Goal: Information Seeking & Learning: Find specific fact

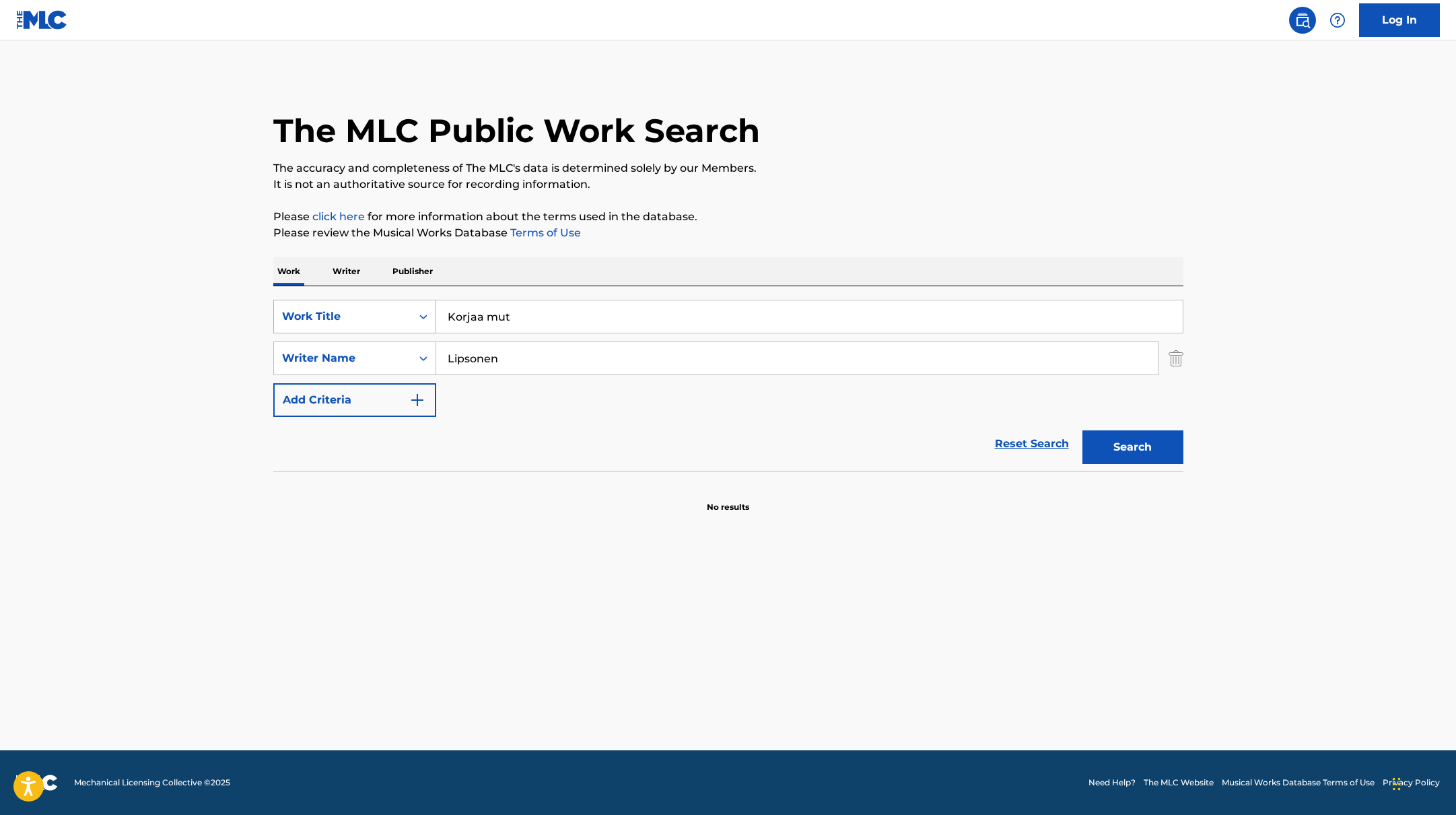
drag, startPoint x: 522, startPoint y: 316, endPoint x: 412, endPoint y: 305, distance: 110.5
click at [412, 305] on div "SearchWithCriteria45832d00-a73f-42f3-99db-db111a6c5918 Work Title Korjaa mut" at bounding box center [728, 316] width 910 height 34
paste input "Haaveissa [PERSON_NAME] Oot Mun"
type input "Haaveissa [PERSON_NAME] Oot Mun"
click at [747, 209] on p "Please click here for more information about the terms used in the database." at bounding box center [728, 216] width 910 height 16
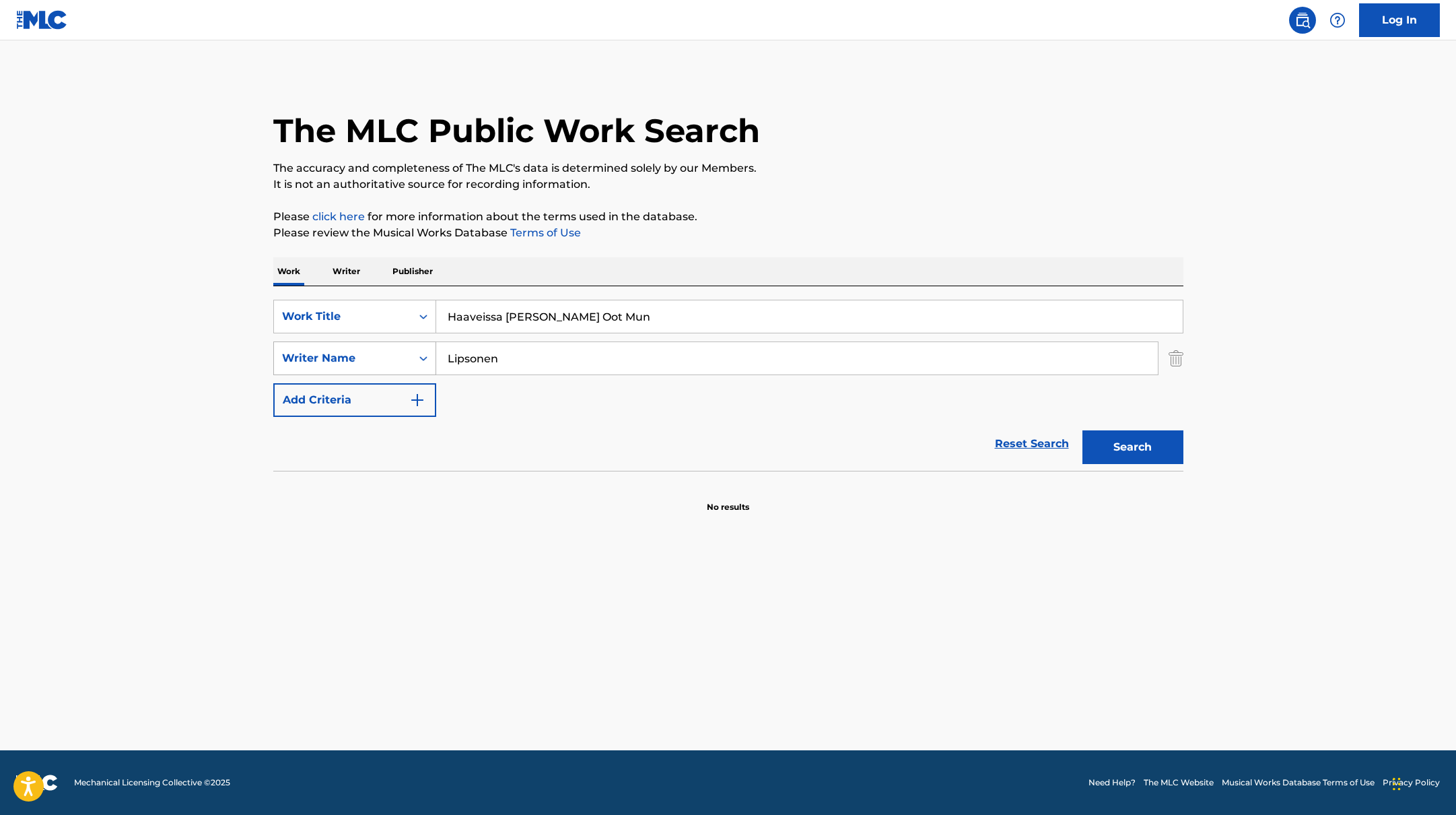
paste input "Kuivalai"
drag, startPoint x: 489, startPoint y: 354, endPoint x: 393, endPoint y: 354, distance: 96.0
click at [393, 354] on div "SearchWithCriteria6fe0b56a-87ea-458f-8866-440b0c01beee Writer Name Lipsonen" at bounding box center [728, 358] width 910 height 34
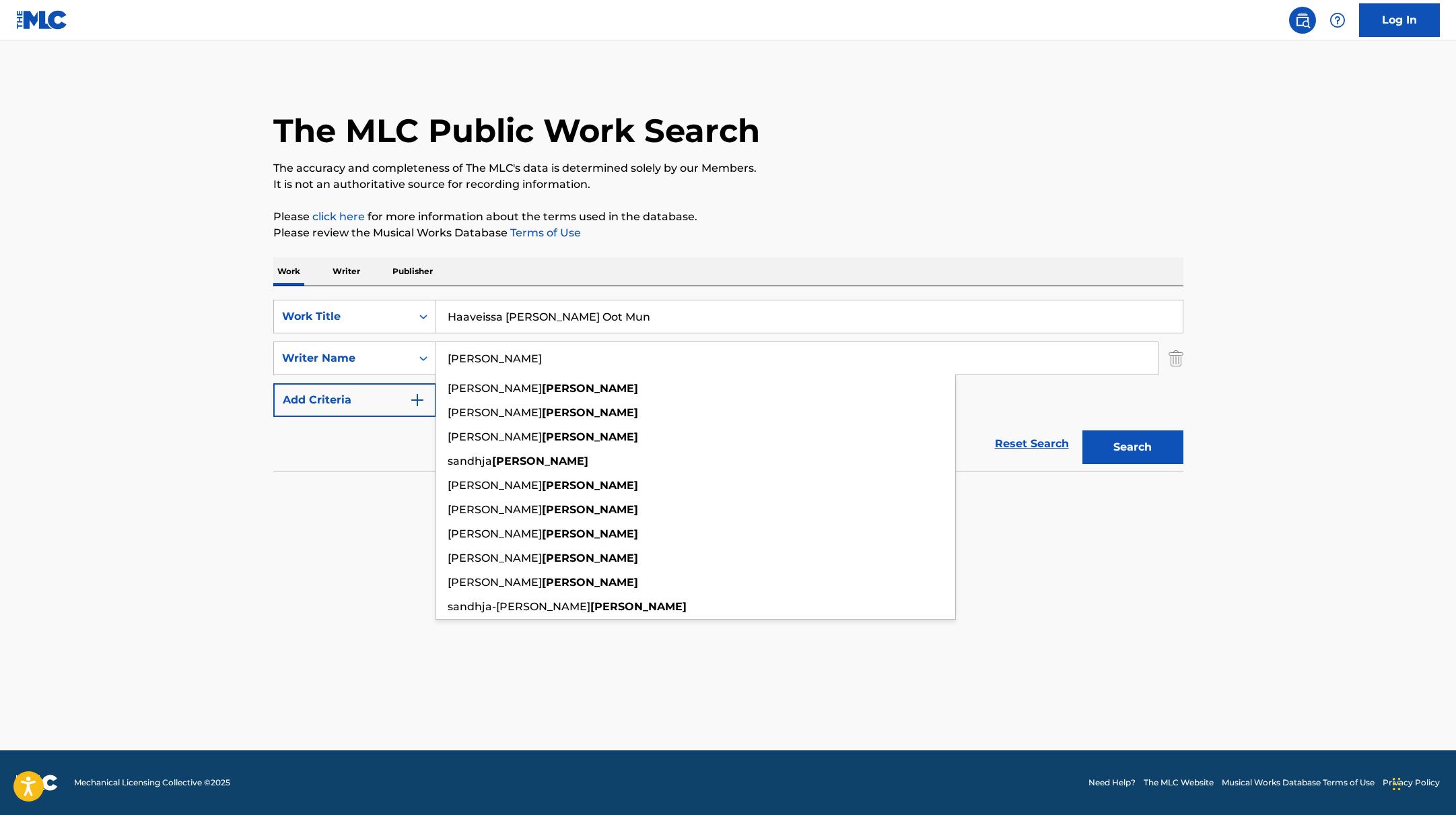
type input "[PERSON_NAME]"
click at [1015, 405] on div "SearchWithCriteria45832d00-a73f-42f3-99db-db111a6c5918 Work Title [PERSON_NAME]…" at bounding box center [728, 358] width 910 height 117
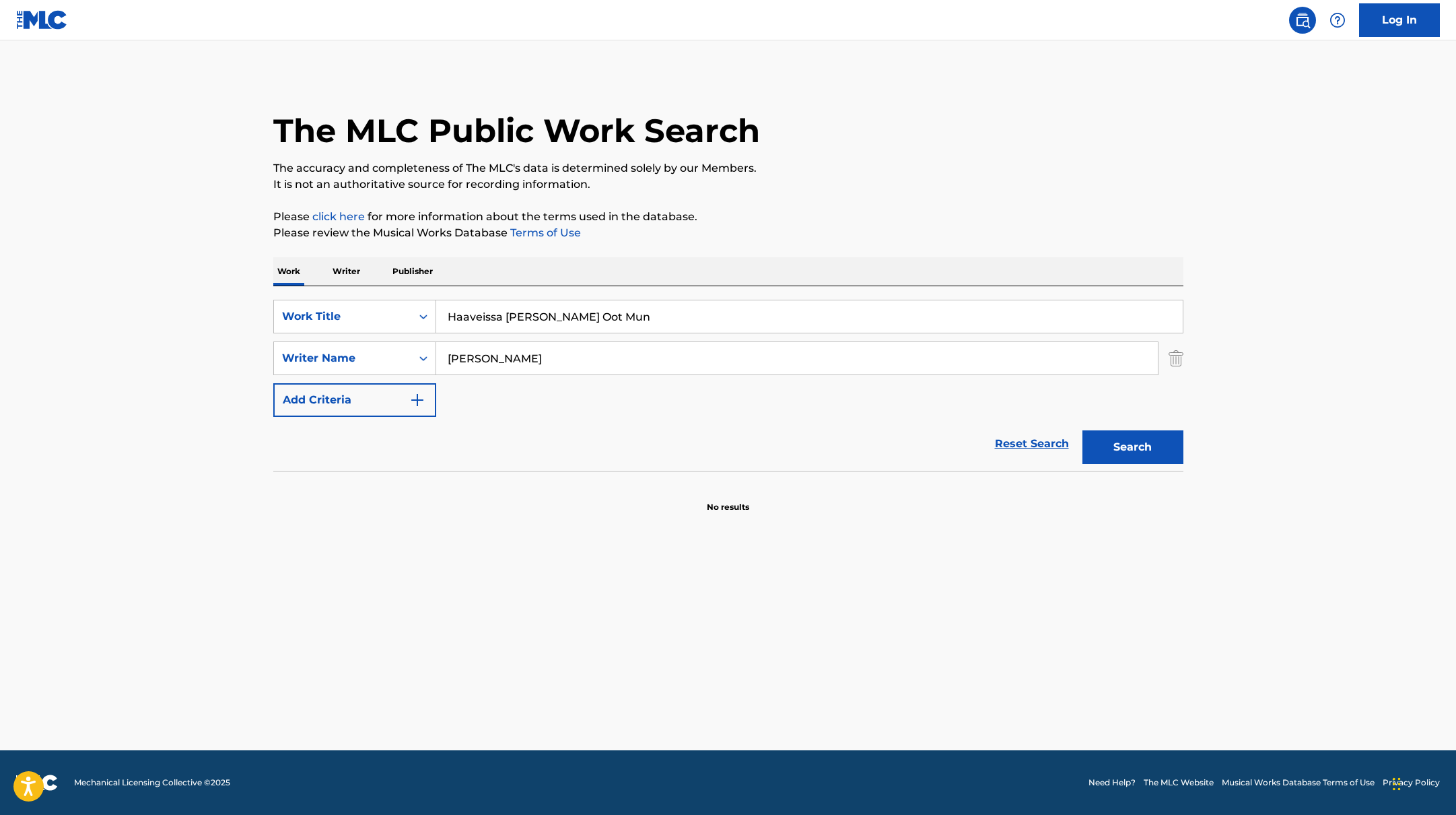
click at [1150, 452] on button "Search" at bounding box center [1133, 447] width 101 height 34
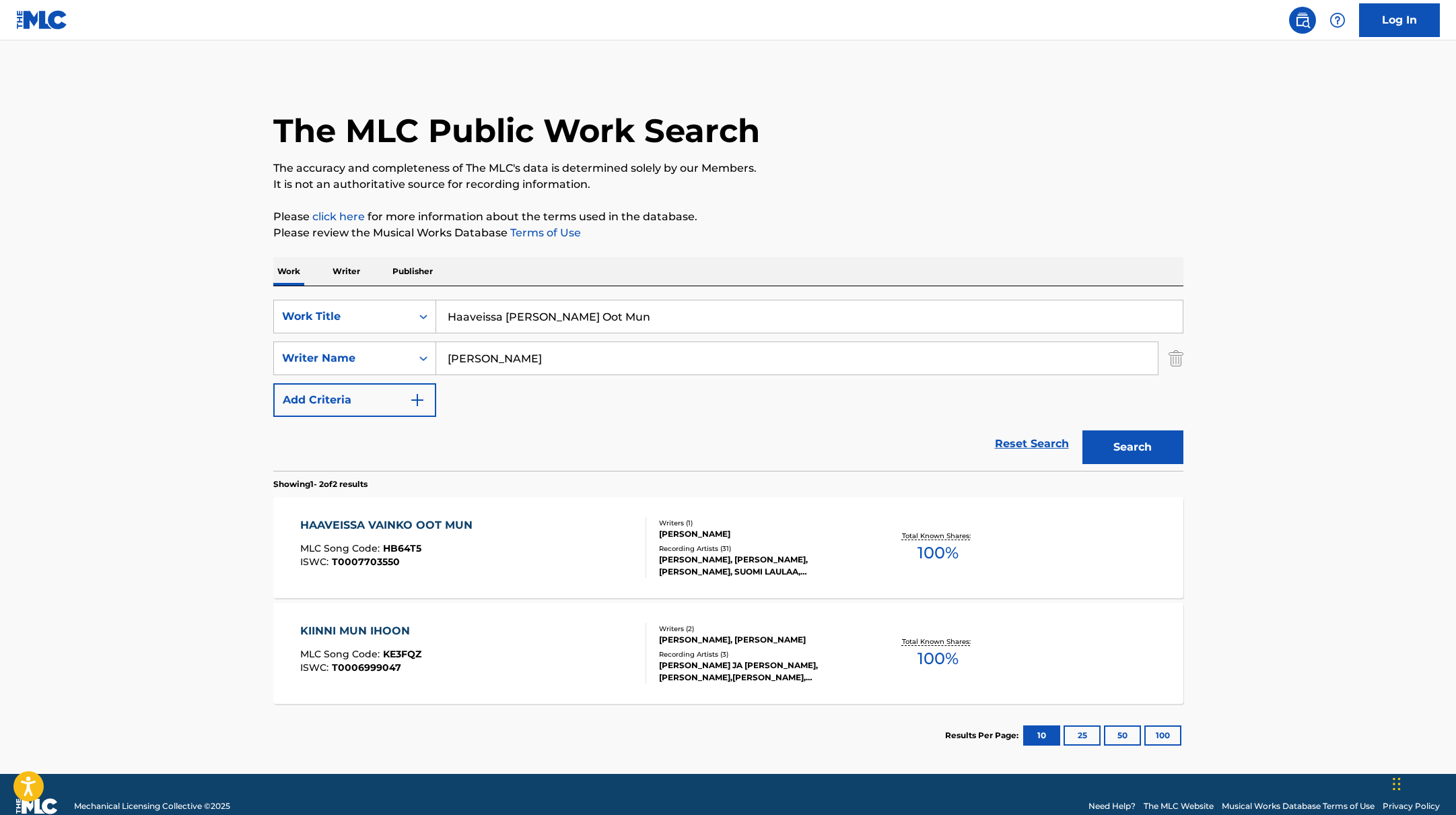
scroll to position [24, 0]
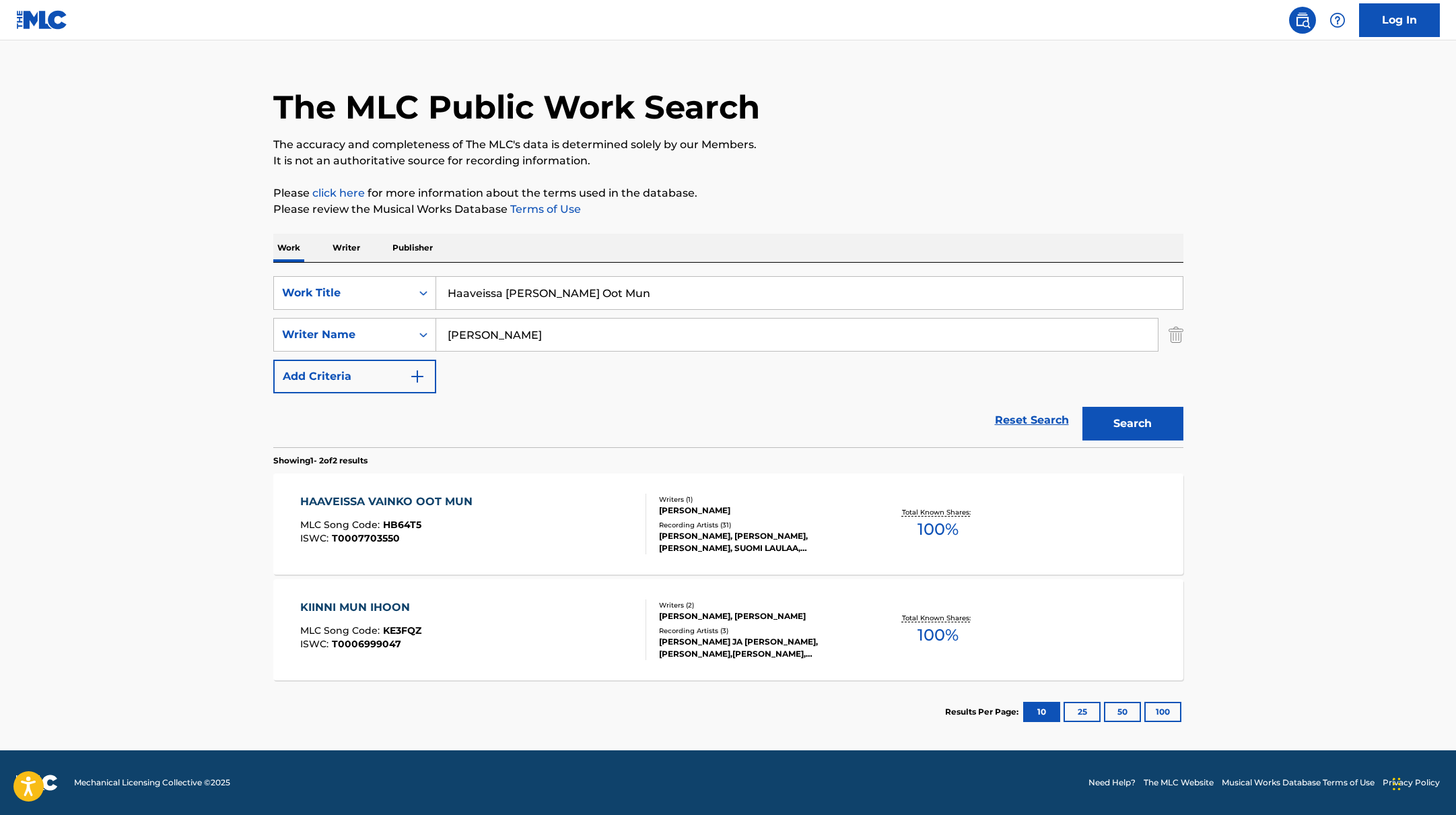
click at [554, 515] on div "HAAVEISSA VAINKO OOT MUN MLC Song Code : HB64T5 ISWC : T0007703550" at bounding box center [473, 524] width 346 height 61
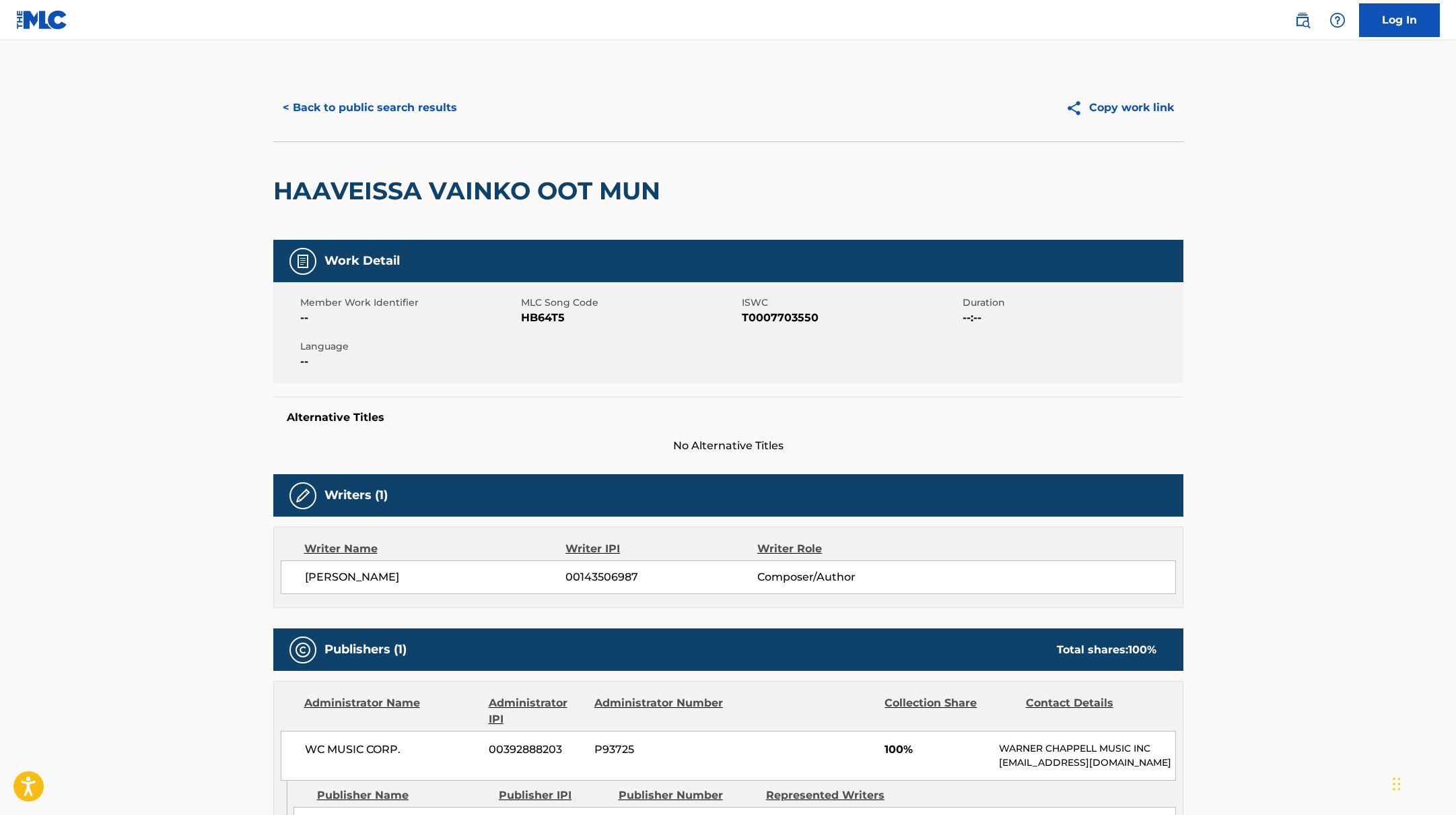
click at [426, 99] on button "< Back to public search results" at bounding box center [370, 107] width 193 height 34
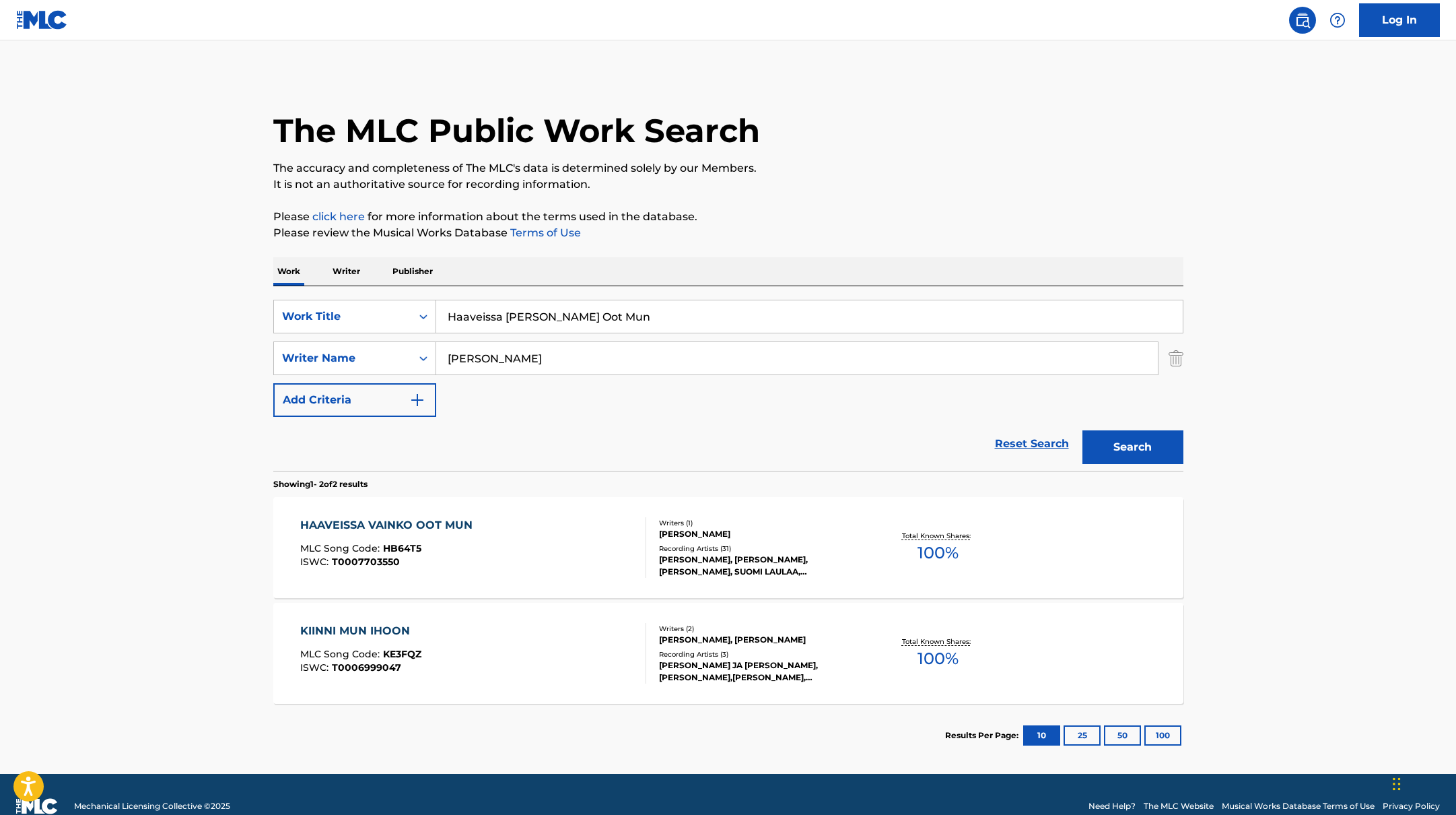
paste input "Eti joku muu"
drag, startPoint x: 606, startPoint y: 315, endPoint x: 437, endPoint y: 303, distance: 169.4
click at [437, 303] on input "Haaveissa [PERSON_NAME] Oot Mun" at bounding box center [809, 316] width 747 height 33
type input "Eti joku muu"
click at [794, 179] on p "It is not an authoritative source for recording information." at bounding box center [728, 184] width 910 height 16
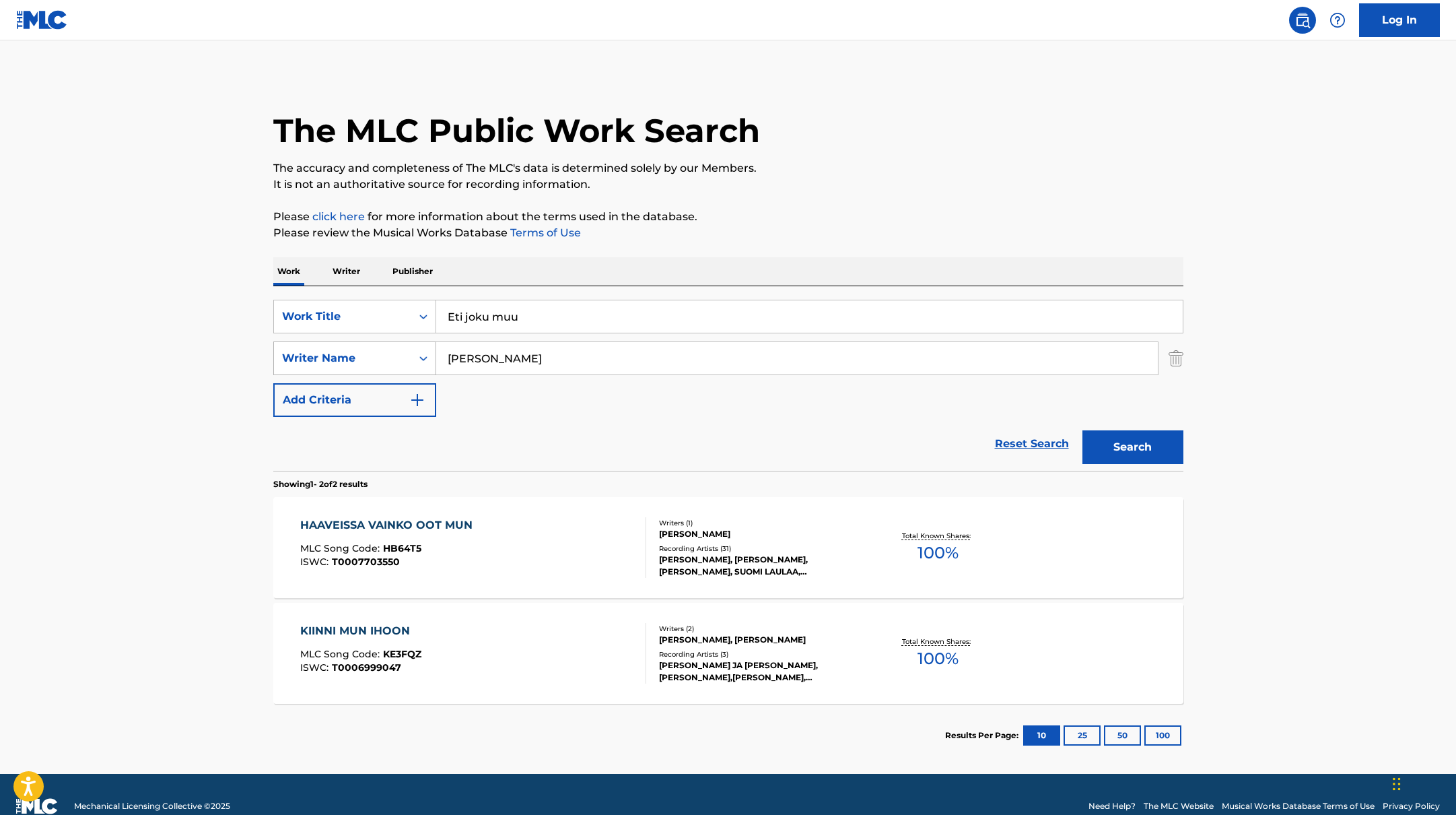
paste input "[GEOGRAPHIC_DATA]"
drag, startPoint x: 516, startPoint y: 356, endPoint x: 390, endPoint y: 348, distance: 126.3
click at [388, 350] on div "SearchWithCriteria6fe0b56a-87ea-458f-8866-440b0c01beee Writer Name [GEOGRAPHIC_…" at bounding box center [728, 358] width 910 height 34
click at [770, 234] on p "Please review the Musical Works Database Terms of Use" at bounding box center [728, 233] width 910 height 16
click at [1134, 454] on button "Search" at bounding box center [1133, 447] width 101 height 34
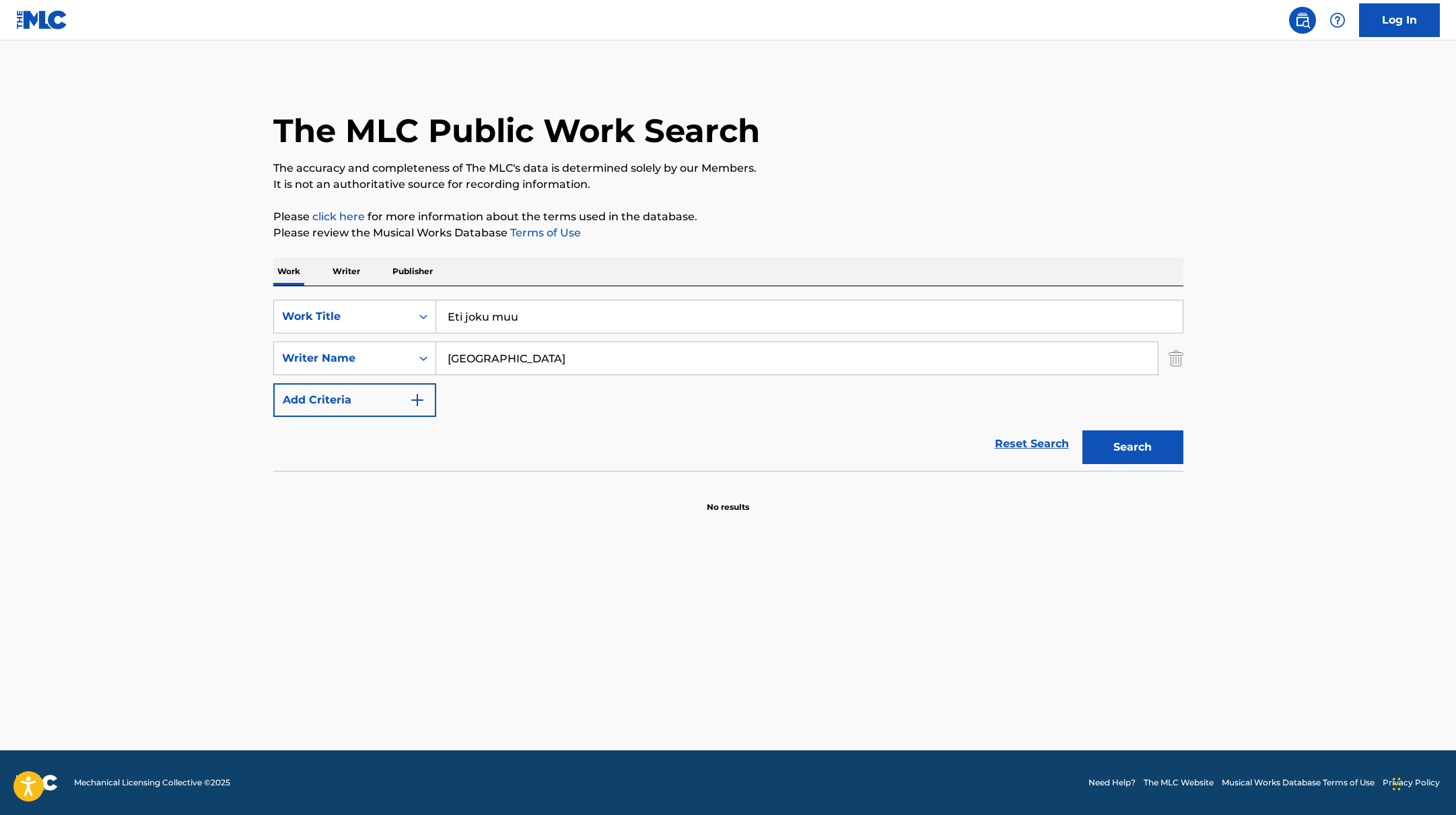
paste input "[PERSON_NAME],"
drag, startPoint x: 511, startPoint y: 357, endPoint x: 786, endPoint y: 199, distance: 317.2
click at [785, 202] on div "The MLC Public Work Search The accuracy and completeness of The MLC's data is d…" at bounding box center [729, 294] width 943 height 439
type input "[PERSON_NAME],"
click at [786, 199] on div "The MLC Public Work Search The accuracy and completeness of The MLC's data is d…" at bounding box center [729, 294] width 943 height 439
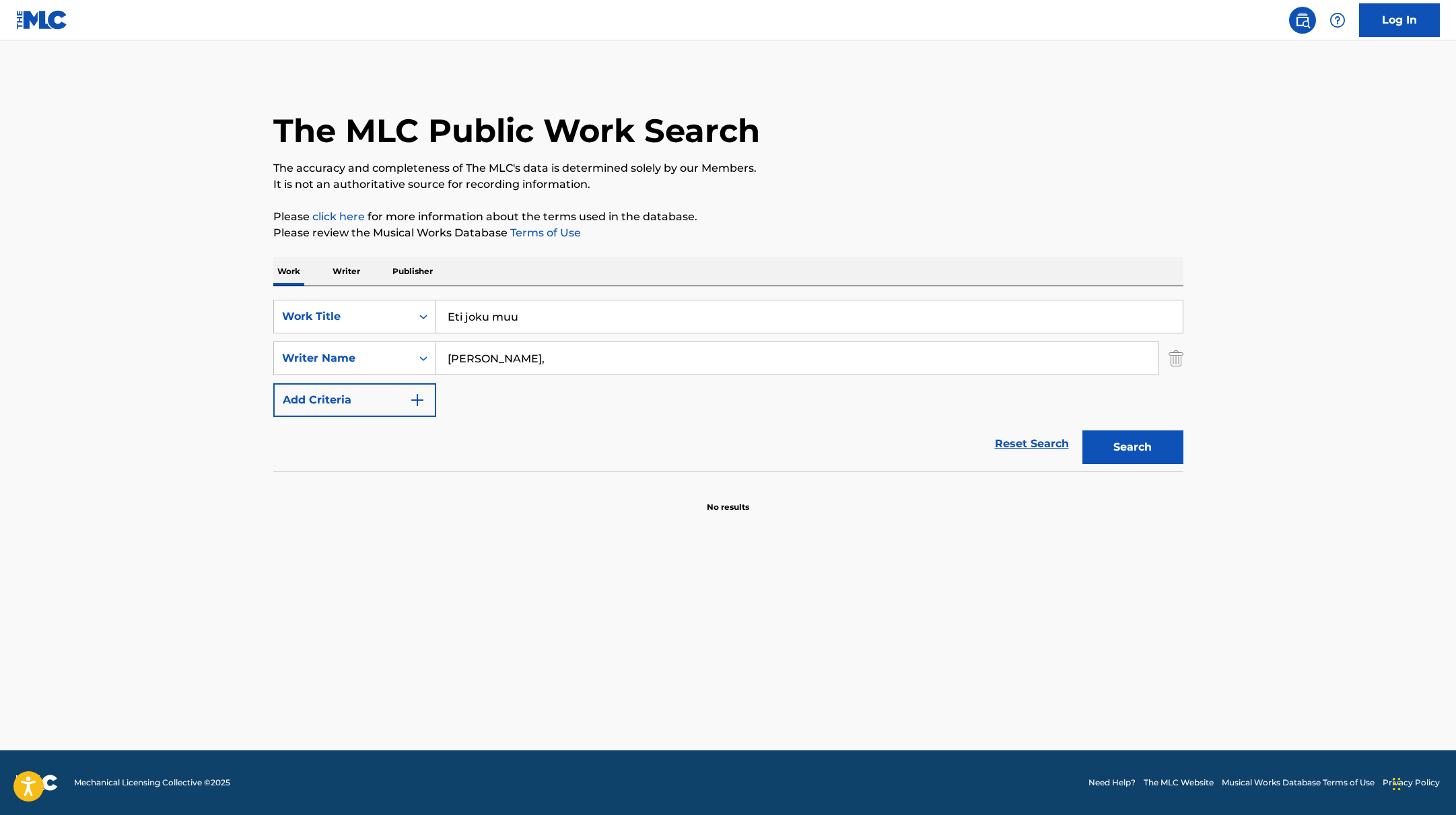
click at [1157, 454] on button "Search" at bounding box center [1133, 447] width 101 height 34
drag, startPoint x: 527, startPoint y: 318, endPoint x: 366, endPoint y: 310, distance: 161.2
click at [366, 310] on div "SearchWithCriteria45832d00-a73f-42f3-99db-db111a6c5918 Work Title Eti joku muu" at bounding box center [728, 316] width 910 height 34
paste input "AAAA"
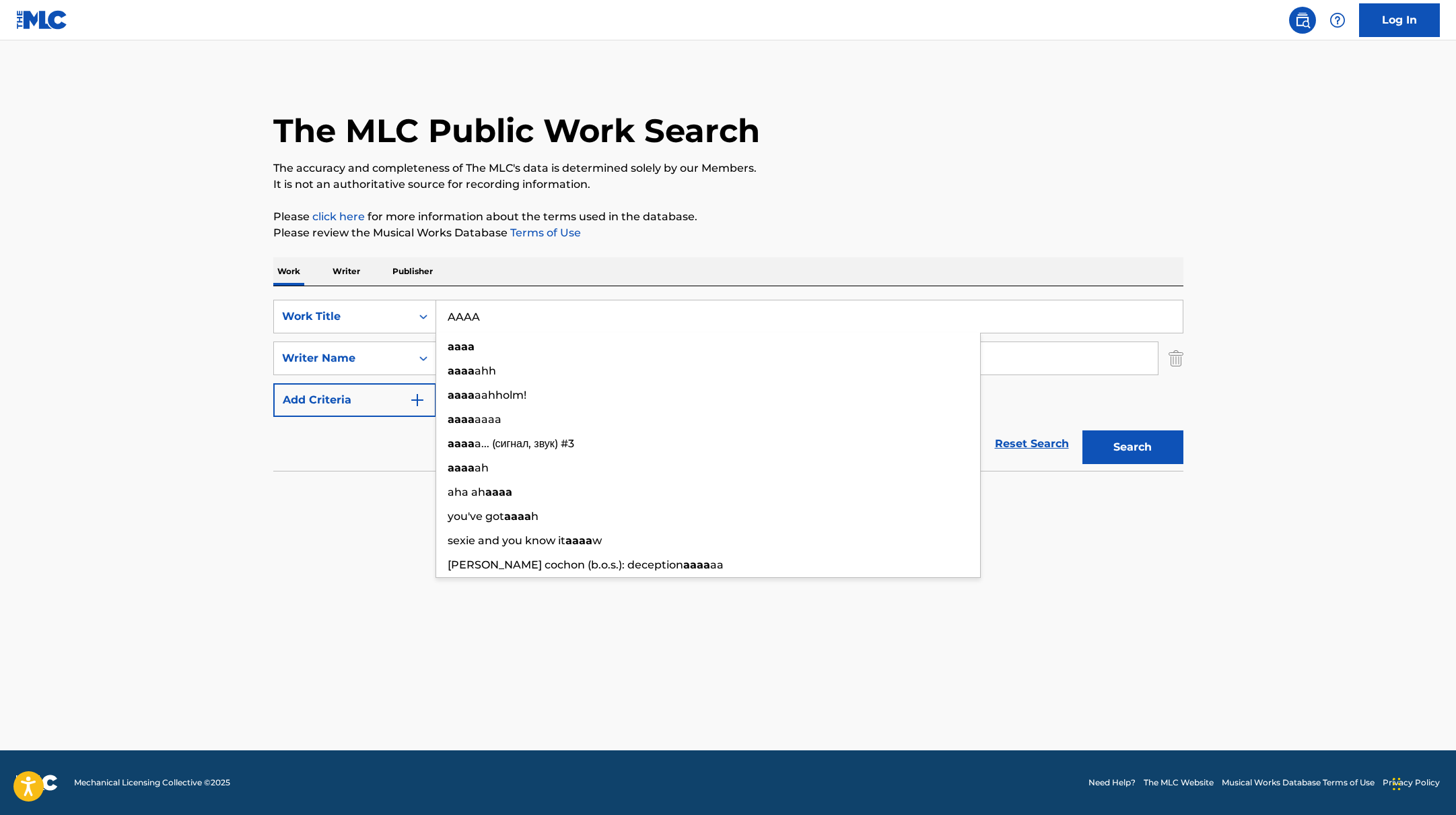
type input "AAAA"
click at [756, 226] on p "Please review the Musical Works Database Terms of Use" at bounding box center [728, 233] width 910 height 16
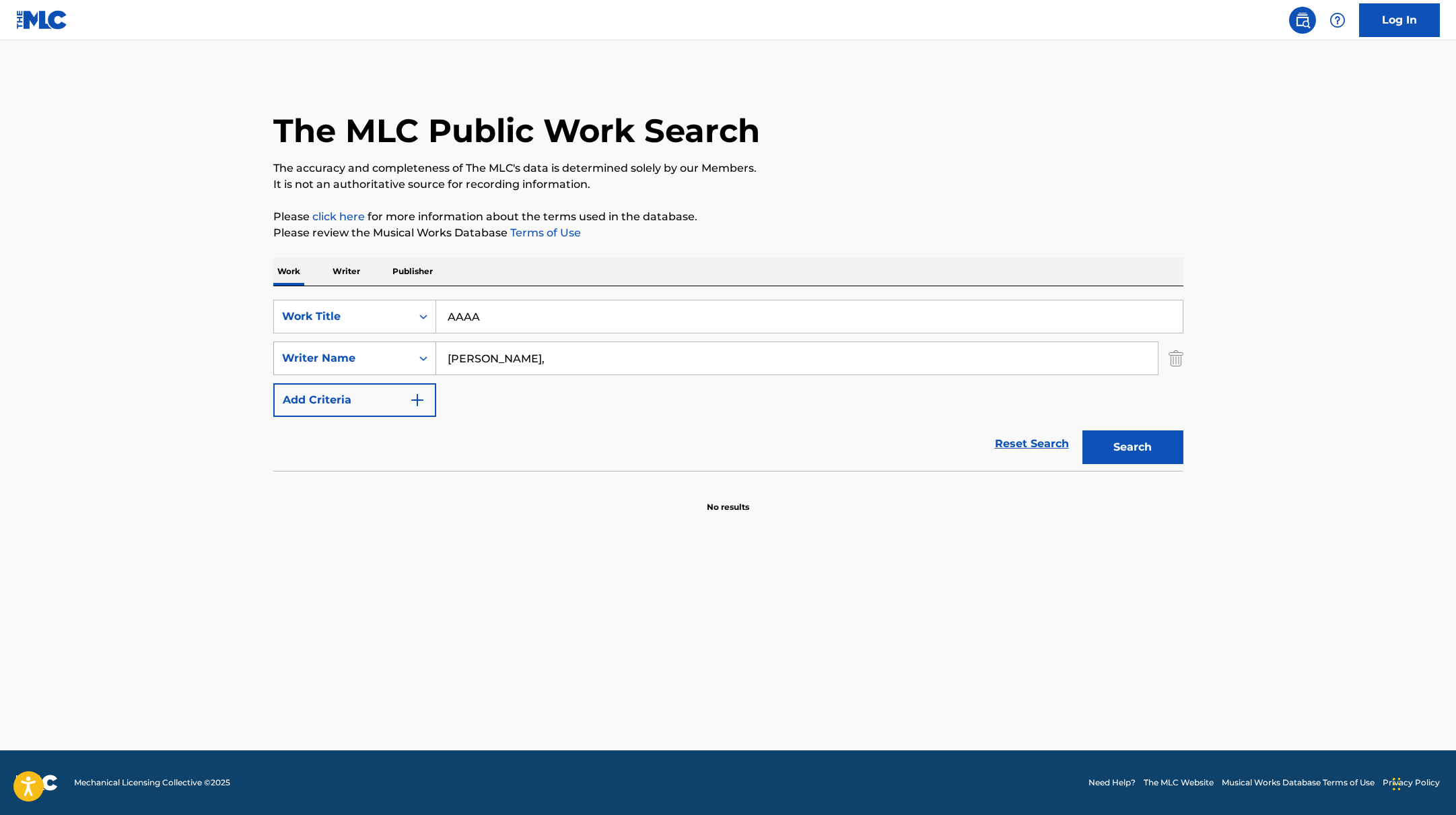
paste input "Haapasalo"
drag, startPoint x: 499, startPoint y: 356, endPoint x: 378, endPoint y: 356, distance: 121.0
click at [378, 356] on div "SearchWithCriteria6fe0b56a-87ea-458f-8866-440b0c01beee Writer Name Haapasalo" at bounding box center [728, 358] width 910 height 34
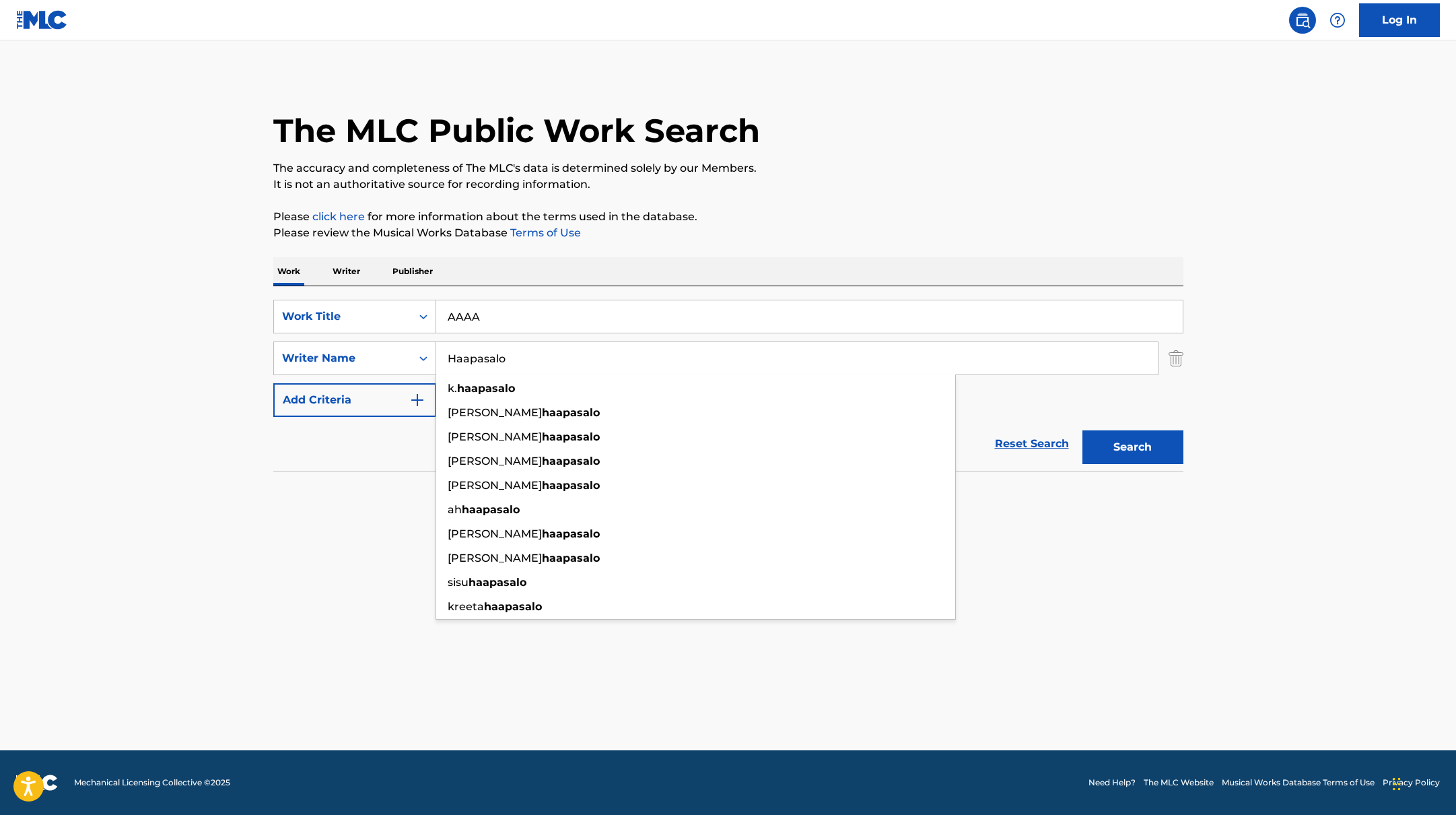
type input "Haapasalo"
click at [854, 204] on div "The MLC Public Work Search The accuracy and completeness of The MLC's data is d…" at bounding box center [729, 294] width 943 height 439
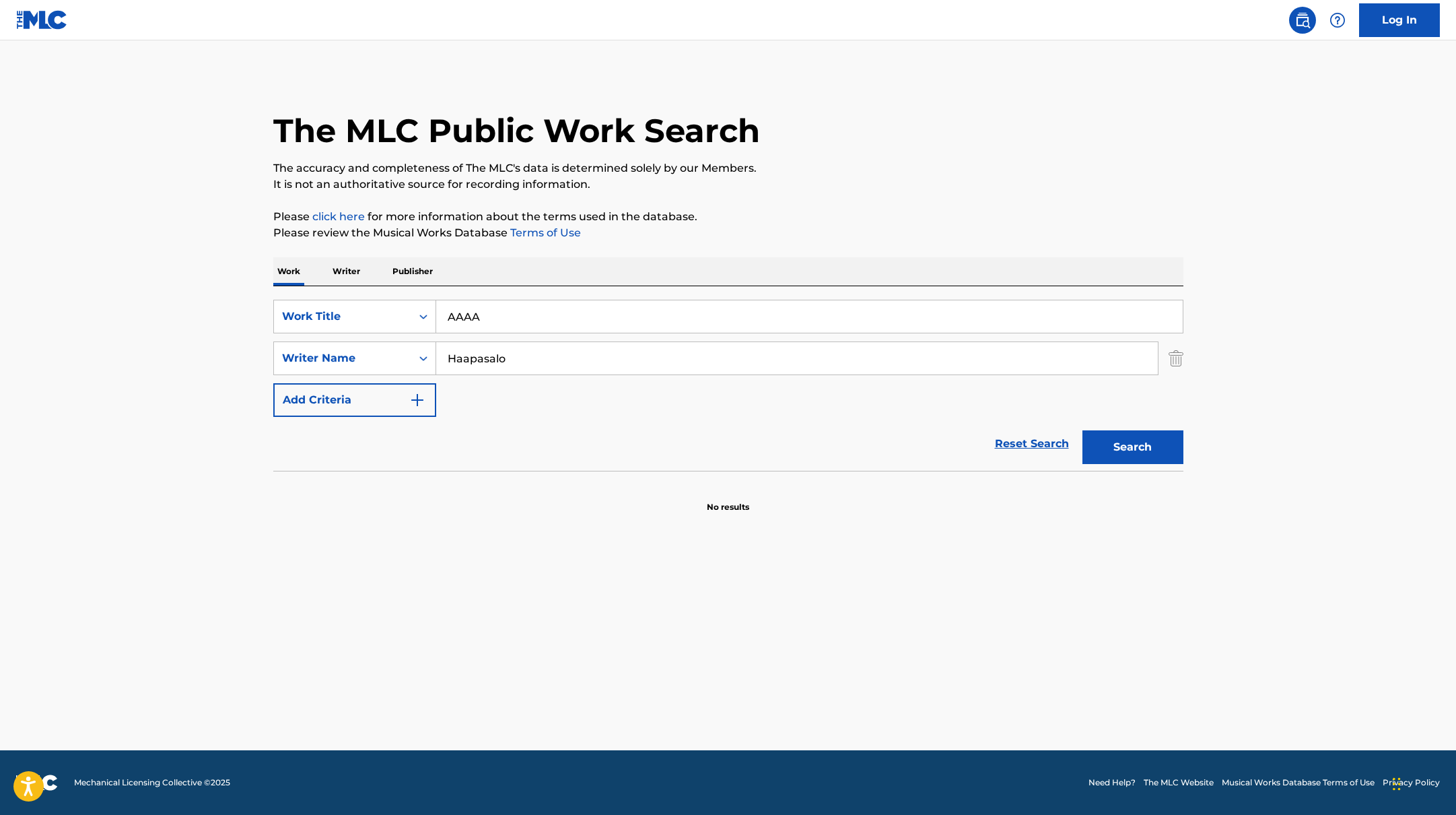
click at [1142, 449] on button "Search" at bounding box center [1133, 447] width 101 height 34
drag, startPoint x: 489, startPoint y: 320, endPoint x: 408, endPoint y: 303, distance: 82.8
click at [376, 310] on div "SearchWithCriteria45832d00-a73f-42f3-99db-db111a6c5918 Work Title AAAA" at bounding box center [728, 316] width 910 height 34
paste input "Kummitusjuna"
type input "Kummitusjuna"
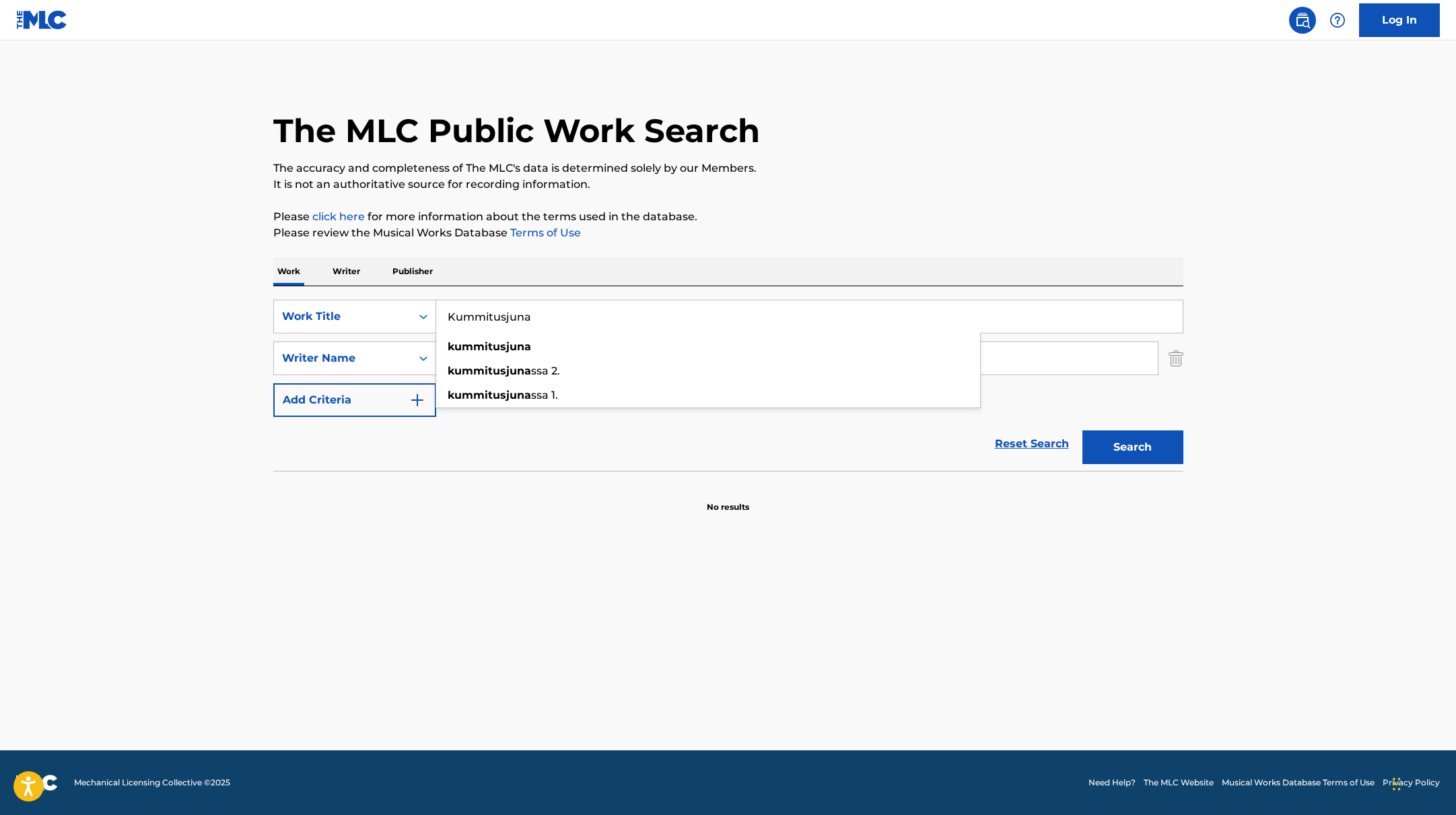
click at [782, 203] on div "The MLC Public Work Search The accuracy and completeness of The MLC's data is d…" at bounding box center [729, 294] width 943 height 439
drag, startPoint x: 513, startPoint y: 358, endPoint x: 372, endPoint y: 352, distance: 141.1
click at [372, 350] on div "SearchWithCriteria6fe0b56a-87ea-458f-8866-440b0c01beee Writer Name Haapasalo" at bounding box center [728, 358] width 910 height 34
paste input "iirola"
type input "Hiirola"
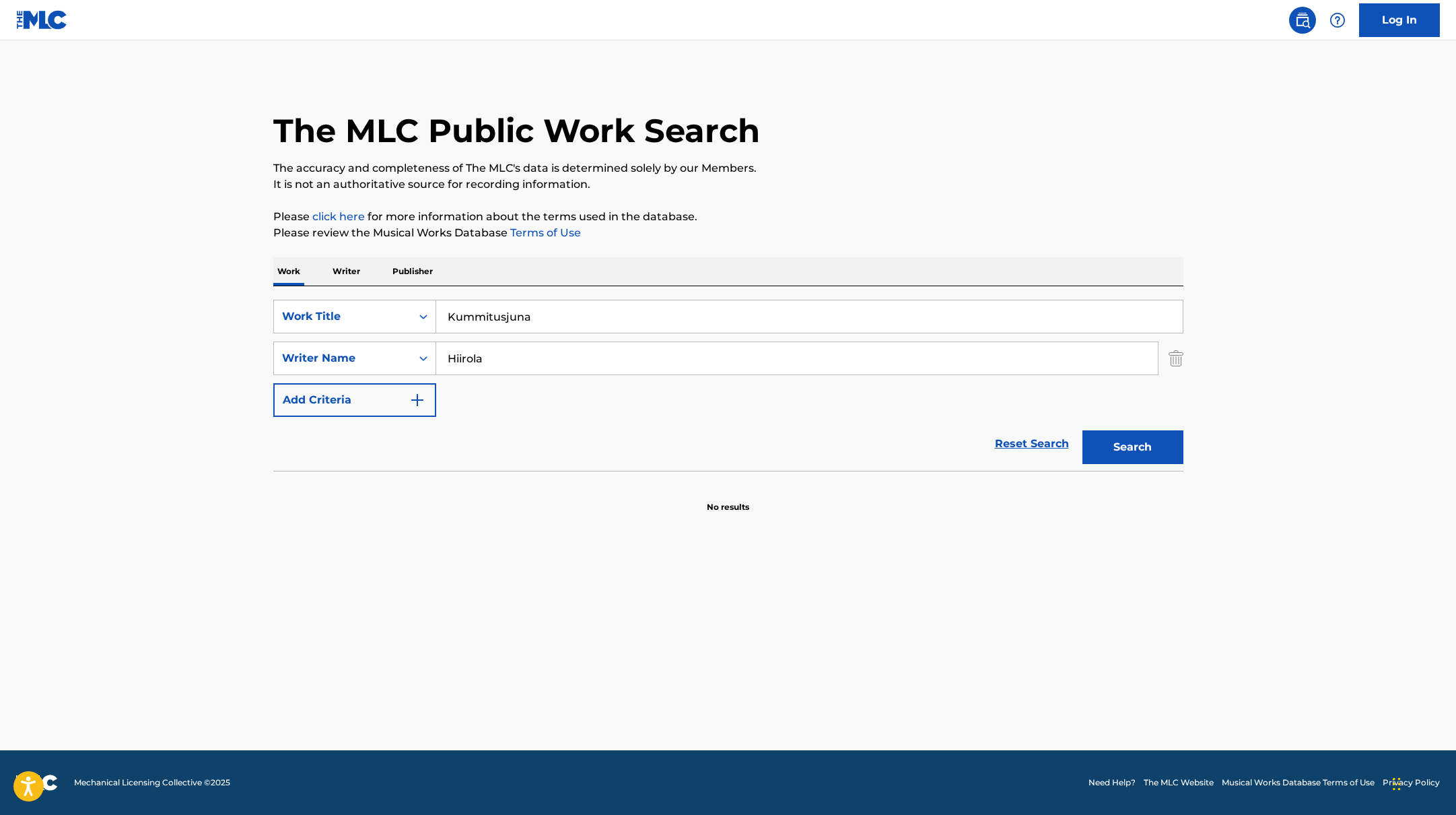
click at [1012, 399] on div "SearchWithCriteria45832d00-a73f-42f3-99db-db111a6c5918 Work Title Kummitusjuna …" at bounding box center [728, 358] width 910 height 117
click at [1152, 453] on button "Search" at bounding box center [1133, 447] width 101 height 34
paste input "Farkut2001 (feat. Pyzze)"
drag, startPoint x: 541, startPoint y: 324, endPoint x: 385, endPoint y: 316, distance: 156.2
click at [383, 316] on div "SearchWithCriteria45832d00-a73f-42f3-99db-db111a6c5918 Work Title Farkut2001 (f…" at bounding box center [728, 316] width 910 height 34
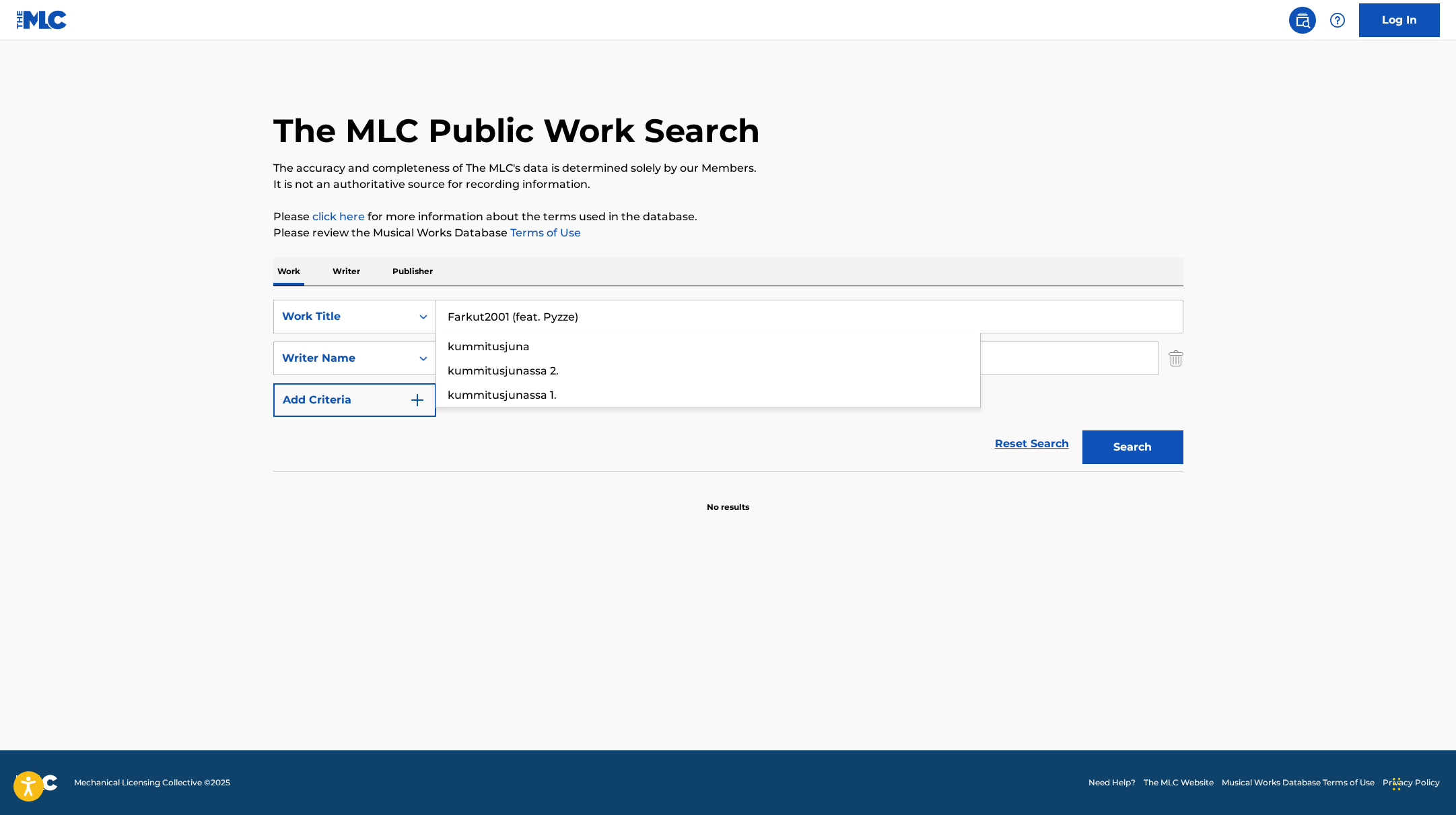
type input "Farkut2001 (feat. Pyzze)"
click at [684, 236] on p "Please review the Musical Works Database Terms of Use" at bounding box center [728, 233] width 910 height 16
drag, startPoint x: 498, startPoint y: 355, endPoint x: 417, endPoint y: 355, distance: 81.0
click at [417, 355] on div "SearchWithCriteria6fe0b56a-87ea-458f-8866-440b0c01beee Writer Name [PERSON_NAME]" at bounding box center [728, 358] width 910 height 34
paste input "Siimes"
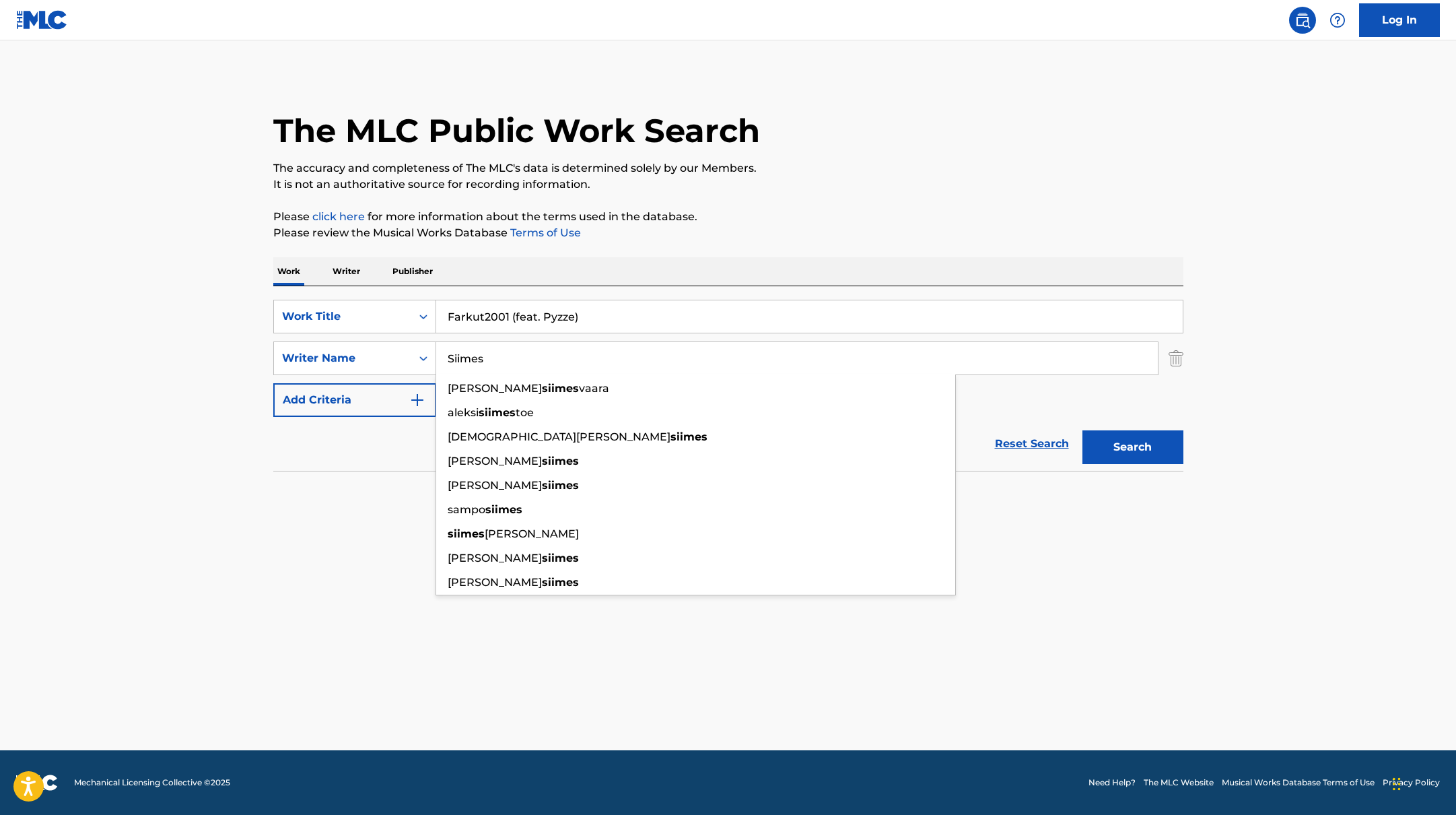
type input "Siimes"
click at [592, 293] on div "SearchWithCriteria45832d00-a73f-42f3-99db-db111a6c5918 Work Title Farkut2001 (f…" at bounding box center [728, 378] width 910 height 184
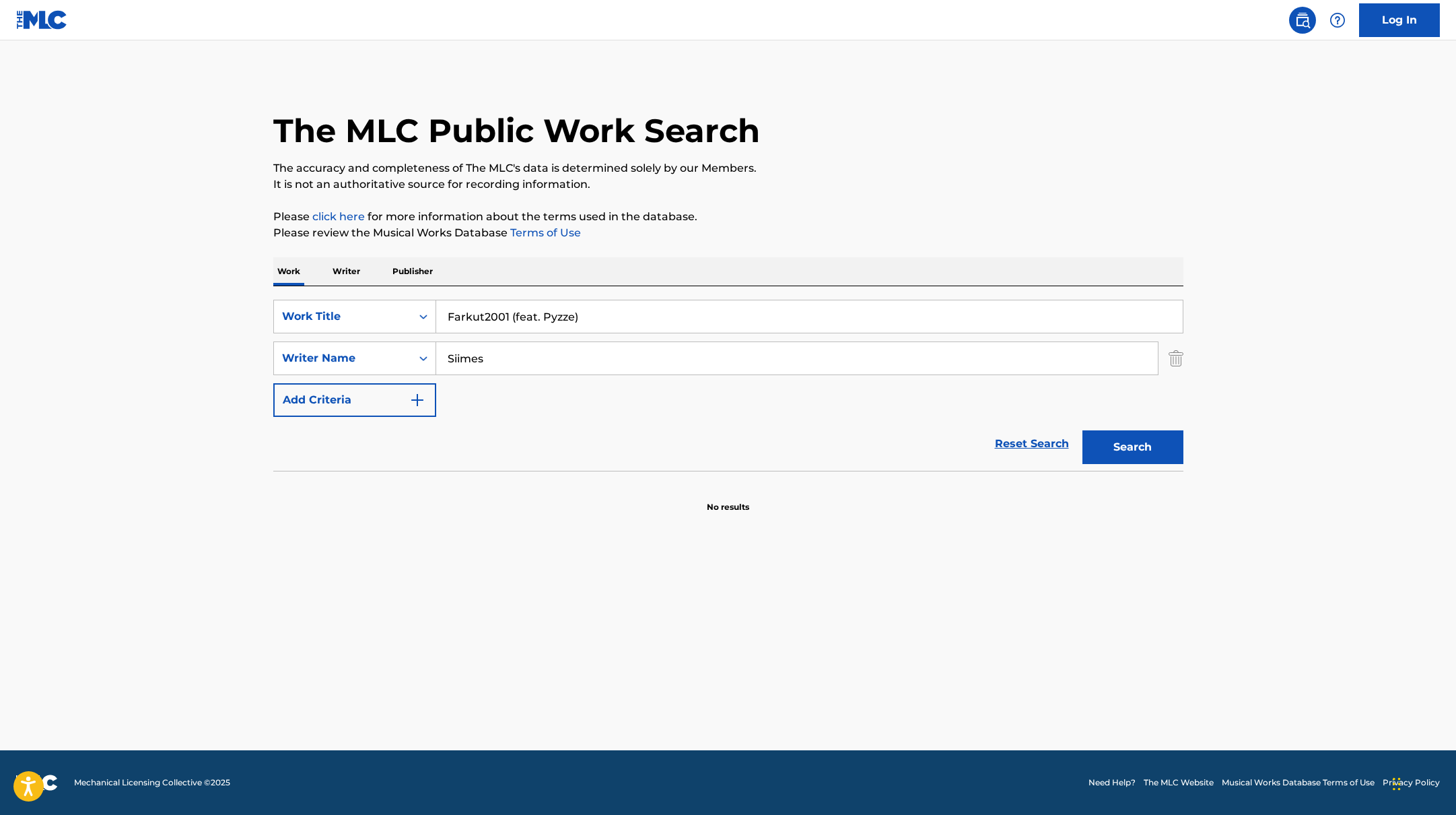
drag, startPoint x: 594, startPoint y: 318, endPoint x: 510, endPoint y: 319, distance: 84.0
click at [510, 319] on input "Farkut2001 (feat. Pyzze)" at bounding box center [809, 316] width 747 height 33
type input "Farkut2001"
click at [842, 236] on p "Please review the Musical Works Database Terms of Use" at bounding box center [728, 233] width 910 height 16
click at [1114, 444] on button "Search" at bounding box center [1133, 447] width 101 height 34
